Goal: Task Accomplishment & Management: Use online tool/utility

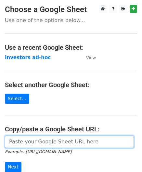
click at [29, 144] on input "url" at bounding box center [69, 142] width 129 height 12
paste input "[URL][DOMAIN_NAME]"
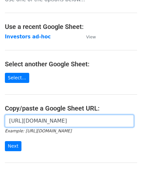
scroll to position [24, 0]
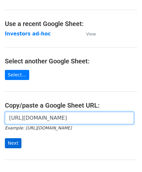
type input "[URL][DOMAIN_NAME]"
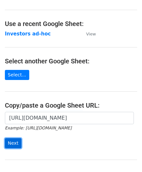
click at [13, 141] on input "Next" at bounding box center [13, 143] width 17 height 10
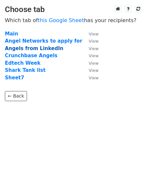
click at [16, 49] on strong "Angels from LinkedIn" at bounding box center [34, 49] width 59 height 6
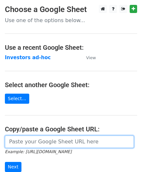
click at [45, 142] on input "url" at bounding box center [69, 142] width 129 height 12
type input "https://docs.google.com/spreadsheets/d/1psyceZOU7kPAKdri_-yP3PwdKLe-7P9sq2LJ-eD…"
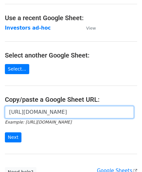
scroll to position [32, 0]
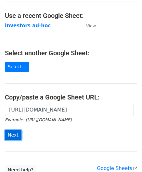
click at [15, 136] on input "Next" at bounding box center [13, 135] width 17 height 10
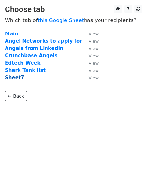
click at [14, 77] on strong "Sheet7" at bounding box center [14, 78] width 19 height 6
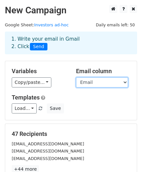
click at [95, 84] on select "Name Email" at bounding box center [102, 83] width 52 height 10
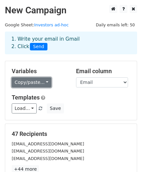
click at [40, 85] on link "Copy/paste..." at bounding box center [32, 83] width 40 height 10
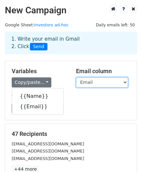
click at [102, 82] on select "Name Email" at bounding box center [102, 83] width 52 height 10
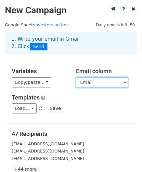
click at [76, 78] on select "Name Email" at bounding box center [102, 83] width 52 height 10
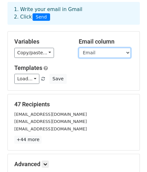
scroll to position [30, 0]
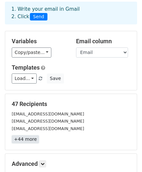
click at [24, 142] on link "+44 more" at bounding box center [25, 139] width 27 height 8
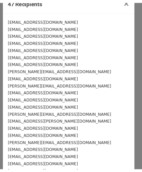
scroll to position [0, 0]
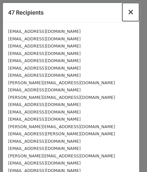
click at [128, 11] on span "×" at bounding box center [131, 11] width 7 height 9
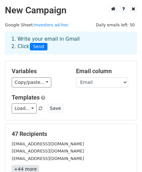
click at [26, 169] on link "+44 more" at bounding box center [25, 169] width 27 height 8
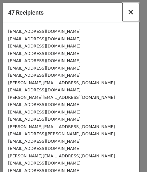
click at [128, 12] on span "×" at bounding box center [131, 11] width 7 height 9
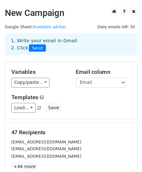
scroll to position [1, 0]
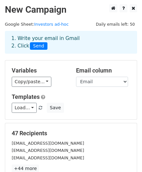
click at [38, 43] on span "Send" at bounding box center [39, 46] width 18 height 8
click at [50, 26] on link "Investors ad-hoc" at bounding box center [51, 24] width 35 height 5
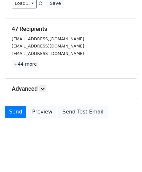
click at [39, 86] on h5 "Advanced" at bounding box center [71, 88] width 119 height 7
click at [40, 87] on link at bounding box center [42, 88] width 7 height 7
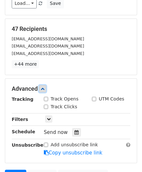
click at [41, 87] on link at bounding box center [42, 88] width 7 height 7
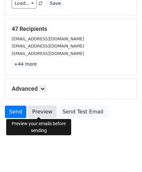
click at [41, 108] on link "Preview" at bounding box center [42, 112] width 29 height 12
click at [46, 112] on link "Preview" at bounding box center [42, 112] width 29 height 12
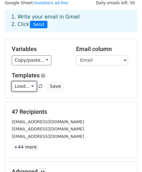
scroll to position [21, 0]
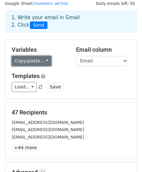
click at [29, 63] on link "Copy/paste..." at bounding box center [32, 61] width 40 height 10
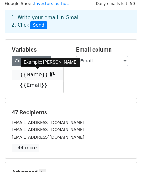
click at [30, 77] on link "{{Name}}" at bounding box center [37, 75] width 51 height 10
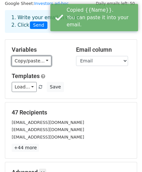
click at [31, 62] on link "Copy/paste..." at bounding box center [32, 61] width 40 height 10
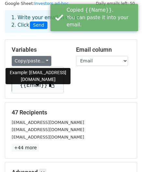
click at [33, 87] on link "{{Email}}" at bounding box center [37, 85] width 51 height 10
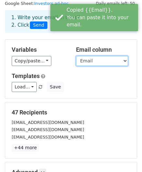
click at [88, 62] on select "Name Email" at bounding box center [102, 61] width 52 height 10
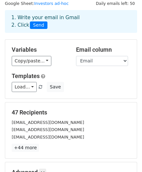
click at [65, 69] on div "Variables Copy/paste... {{Name}} {{Email}} Email column Name Email Templates Lo…" at bounding box center [71, 69] width 132 height 59
click at [36, 24] on span "Send" at bounding box center [39, 25] width 18 height 8
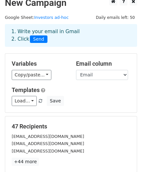
scroll to position [0, 0]
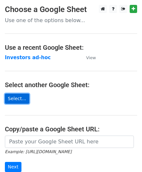
click at [20, 101] on link "Select..." at bounding box center [17, 99] width 24 height 10
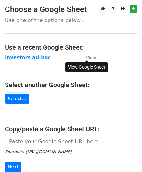
click at [93, 59] on small "View" at bounding box center [91, 57] width 10 height 5
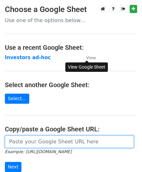
click at [52, 140] on input "url" at bounding box center [69, 142] width 129 height 12
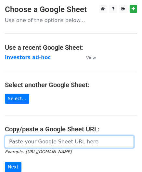
type input "https://docs.google.com/spreadsheets/d/1psyceZOU7kPAKdri_-yP3PwdKLe-7P9sq2LJ-eD…"
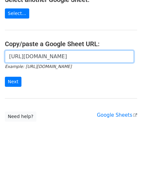
scroll to position [85, 0]
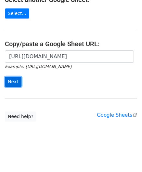
click at [18, 78] on input "Next" at bounding box center [13, 82] width 17 height 10
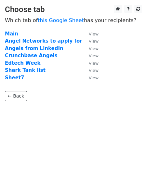
click at [18, 78] on strong "Sheet7" at bounding box center [14, 78] width 19 height 6
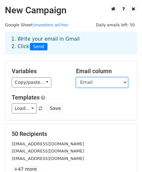
click at [92, 84] on select "Name Email" at bounding box center [102, 83] width 52 height 10
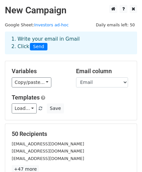
click at [67, 90] on div "Variables Copy/paste... {{Name}} {{Email}} Email column Name Email Templates Lo…" at bounding box center [71, 90] width 132 height 59
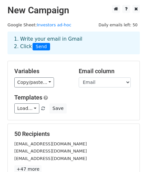
scroll to position [105, 0]
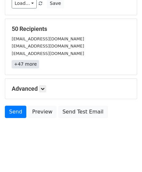
click at [26, 66] on link "+47 more" at bounding box center [25, 64] width 27 height 8
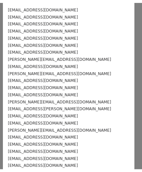
scroll to position [0, 0]
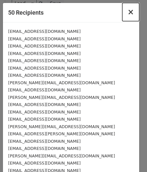
click at [128, 11] on span "×" at bounding box center [131, 11] width 7 height 9
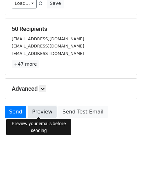
click at [39, 113] on link "Preview" at bounding box center [42, 112] width 29 height 12
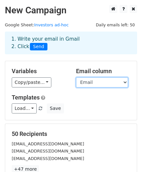
click at [115, 81] on select "Name Email" at bounding box center [102, 83] width 52 height 10
click at [76, 78] on select "Name Email" at bounding box center [102, 83] width 52 height 10
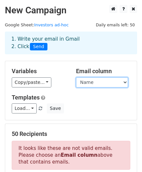
click at [104, 82] on select "Name Email" at bounding box center [102, 83] width 52 height 10
select select "Email"
click at [76, 78] on select "Name Email" at bounding box center [102, 83] width 52 height 10
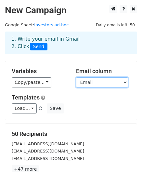
scroll to position [105, 0]
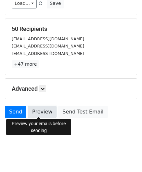
click at [47, 110] on link "Preview" at bounding box center [42, 112] width 29 height 12
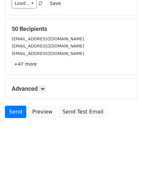
scroll to position [0, 0]
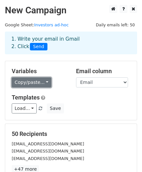
click at [39, 84] on link "Copy/paste..." at bounding box center [32, 83] width 40 height 10
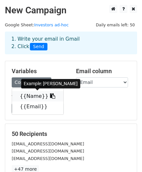
click at [50, 96] on icon at bounding box center [52, 95] width 5 height 5
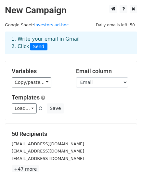
scroll to position [105, 0]
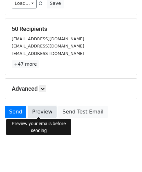
click at [45, 115] on link "Preview" at bounding box center [42, 112] width 29 height 12
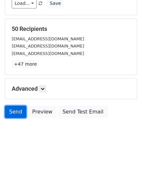
click at [18, 112] on link "Send" at bounding box center [15, 112] width 21 height 12
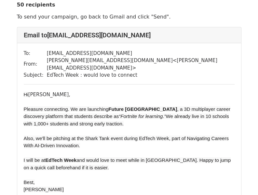
scroll to position [21, 0]
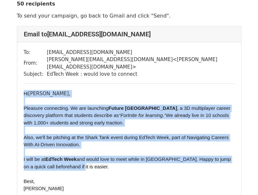
drag, startPoint x: 79, startPoint y: 161, endPoint x: 22, endPoint y: 84, distance: 95.7
click at [22, 84] on div "To: [EMAIL_ADDRESS][DOMAIN_NAME] From: [PERSON_NAME][EMAIL_ADDRESS][DOMAIN_NAME…" at bounding box center [129, 196] width 224 height 308
drag, startPoint x: 60, startPoint y: 110, endPoint x: 112, endPoint y: 88, distance: 56.9
click at [112, 90] on div "Hi [PERSON_NAME]," at bounding box center [129, 93] width 211 height 7
click at [105, 90] on div "Hi [PERSON_NAME]," at bounding box center [129, 93] width 211 height 7
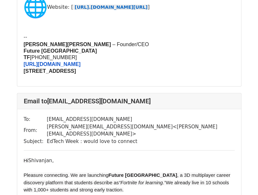
scroll to position [1046, 0]
